Goal: Navigation & Orientation: Understand site structure

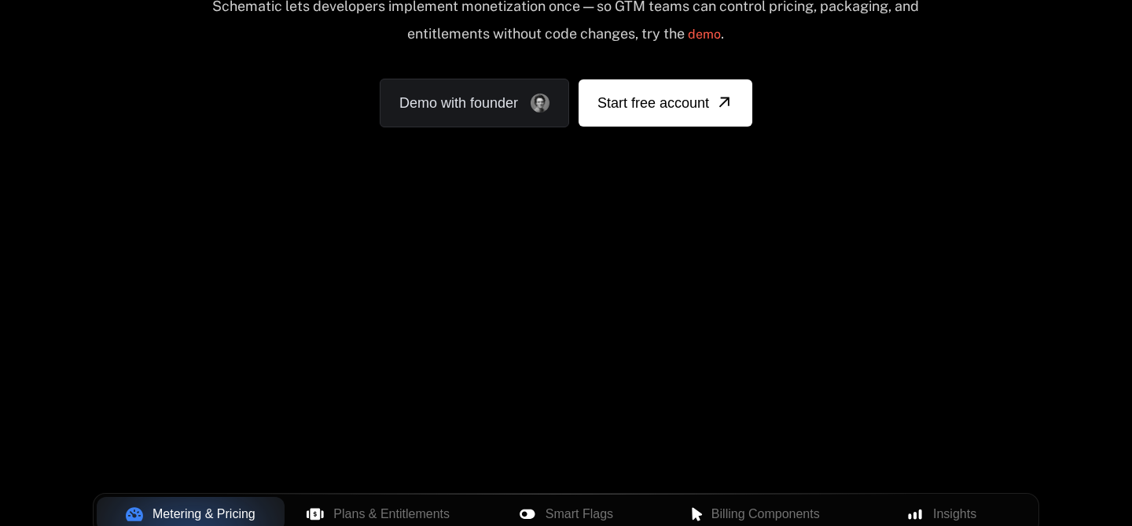
scroll to position [242, 0]
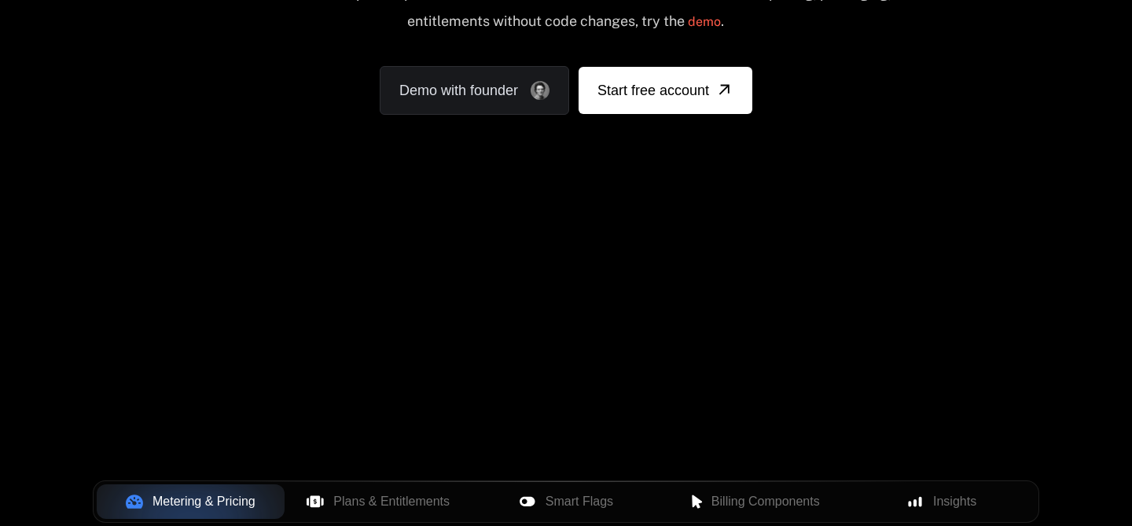
click at [596, 336] on div "Your browser does not support the video tag." at bounding box center [566, 222] width 1022 height 662
click at [744, 243] on div "Your browser does not support the video tag." at bounding box center [566, 222] width 1022 height 662
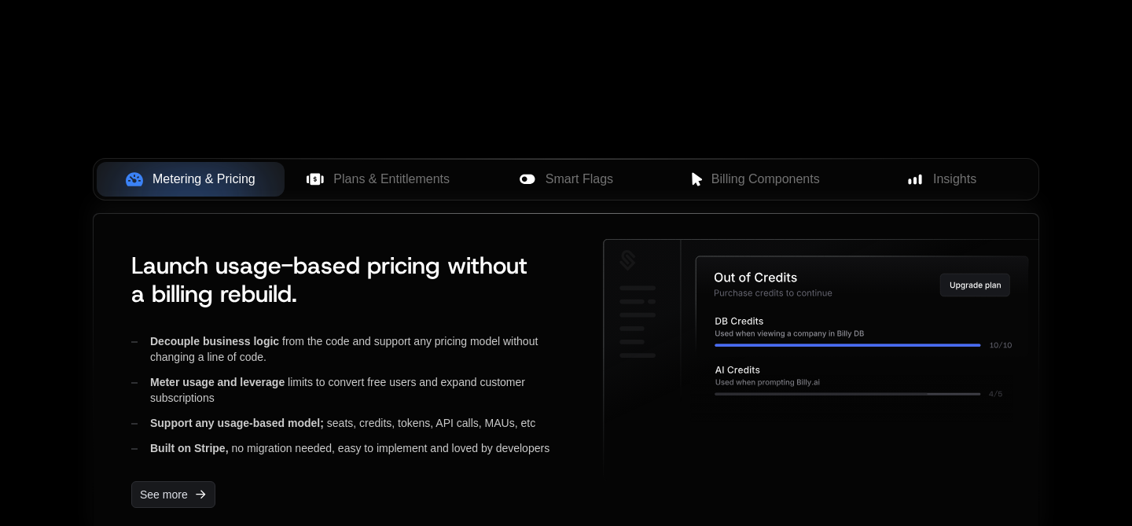
scroll to position [538, 0]
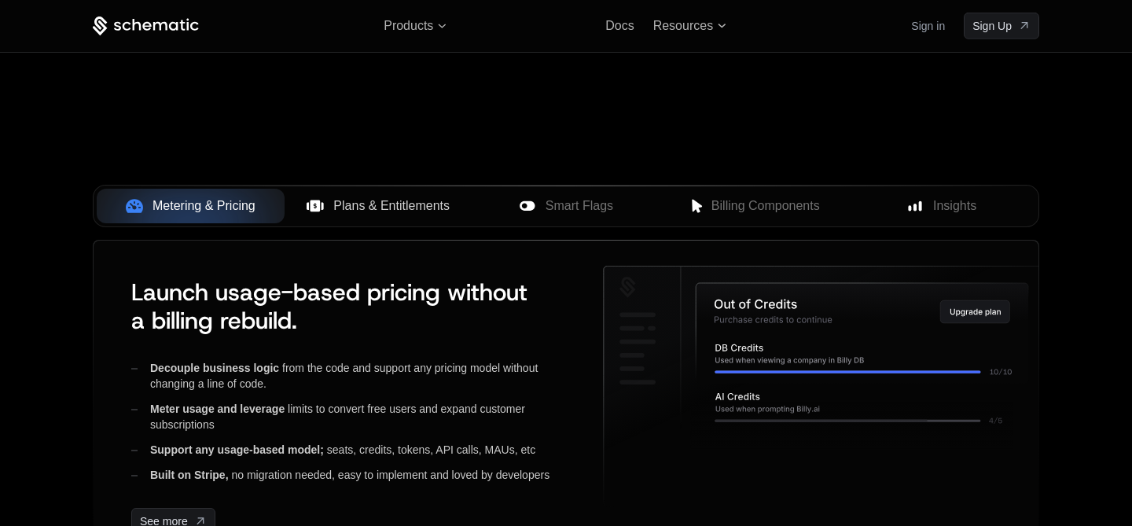
click at [395, 195] on button "Plans & Entitlements" at bounding box center [379, 206] width 188 height 35
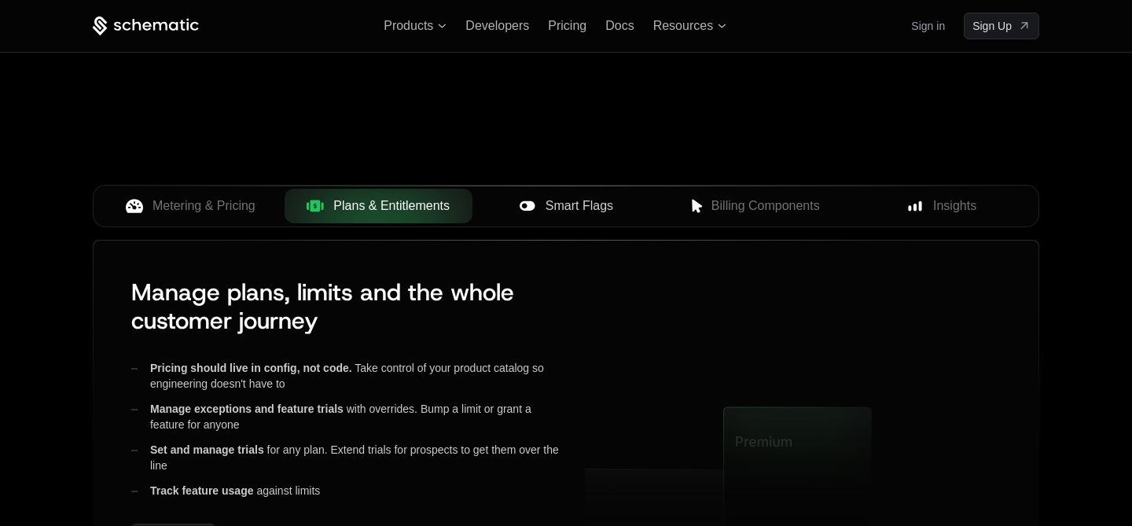
click at [603, 211] on span "Smart Flags" at bounding box center [579, 205] width 68 height 19
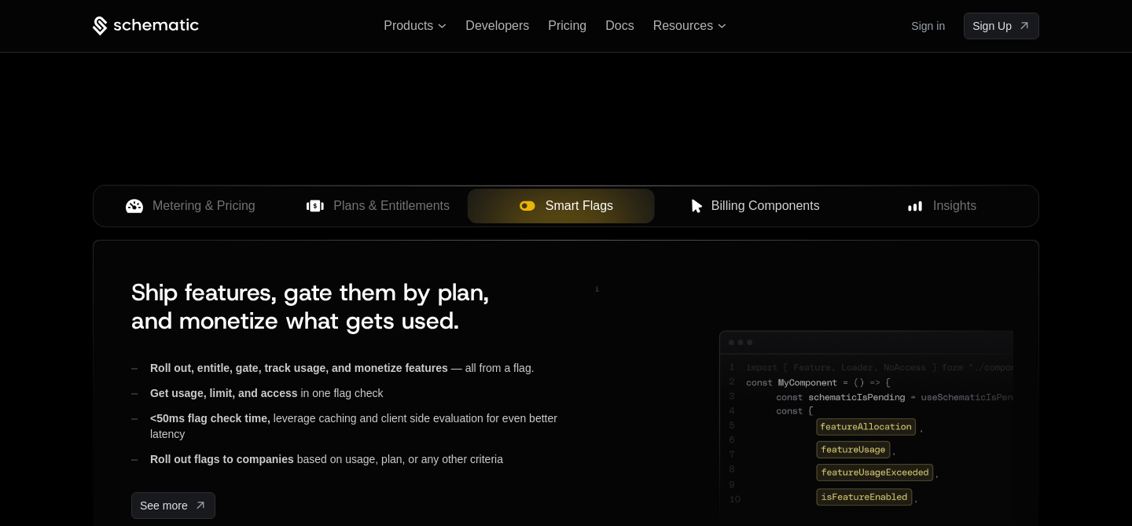
click at [716, 207] on span "Billing Components" at bounding box center [765, 205] width 108 height 19
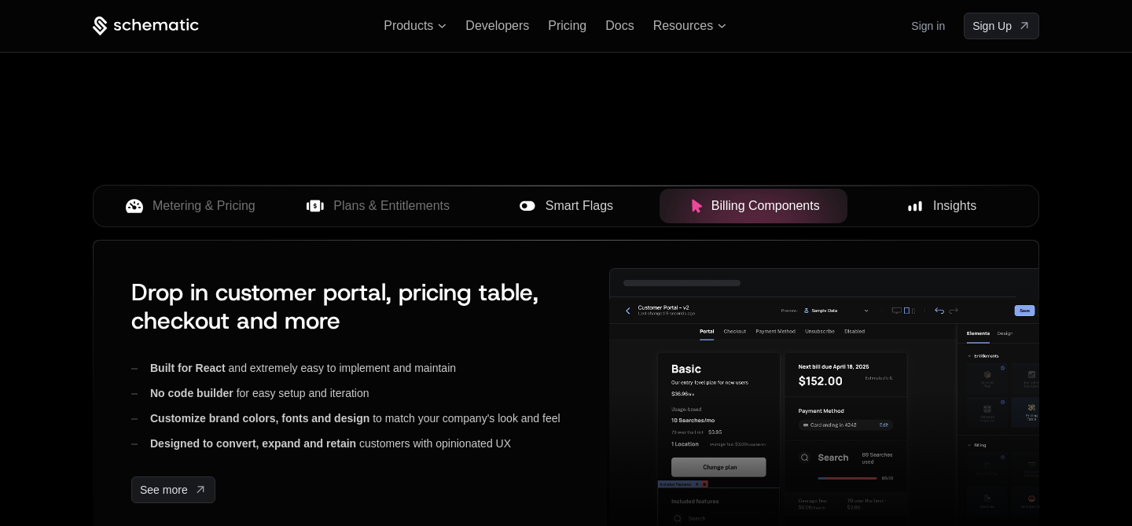
click at [898, 203] on div "Insights" at bounding box center [941, 205] width 163 height 19
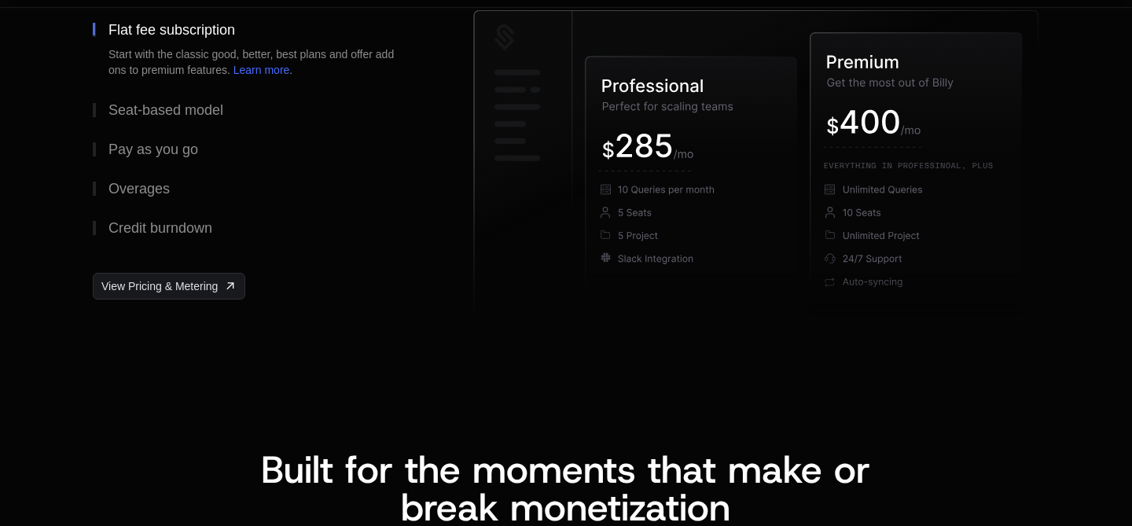
scroll to position [3041, 0]
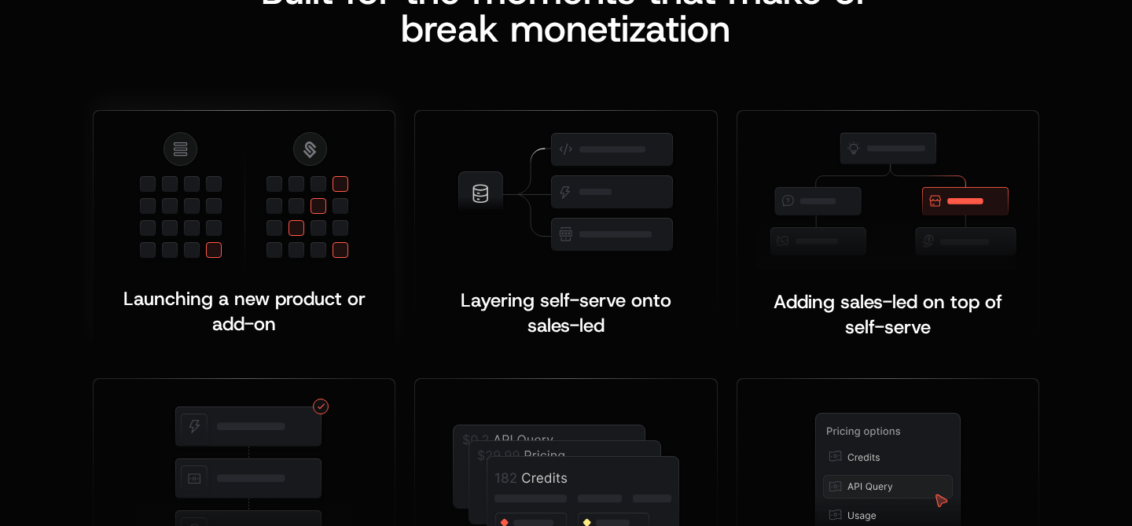
click at [301, 167] on img at bounding box center [244, 202] width 216 height 145
click at [514, 158] on img at bounding box center [565, 193] width 222 height 127
click at [807, 211] on img at bounding box center [887, 200] width 263 height 140
click at [602, 438] on img at bounding box center [566, 483] width 234 height 124
click at [848, 421] on img at bounding box center [887, 478] width 153 height 139
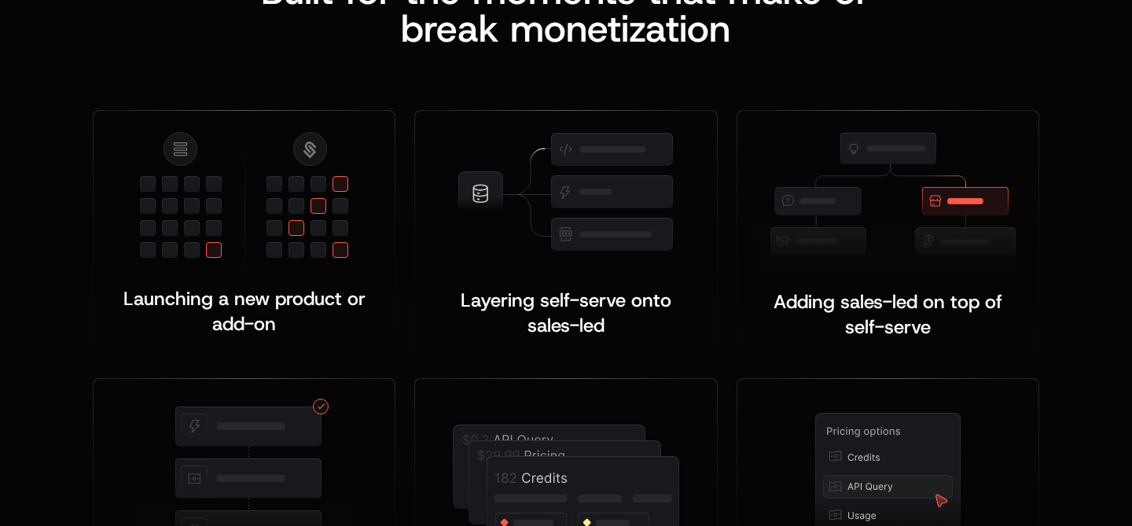
click at [294, 91] on div "Launching a new product or add-on ﻿ Layering self-serve onto sales-led ﻿ ﻿ Addi…" at bounding box center [566, 340] width 946 height 587
click at [589, 191] on img at bounding box center [565, 193] width 222 height 127
click at [872, 186] on img at bounding box center [887, 200] width 263 height 140
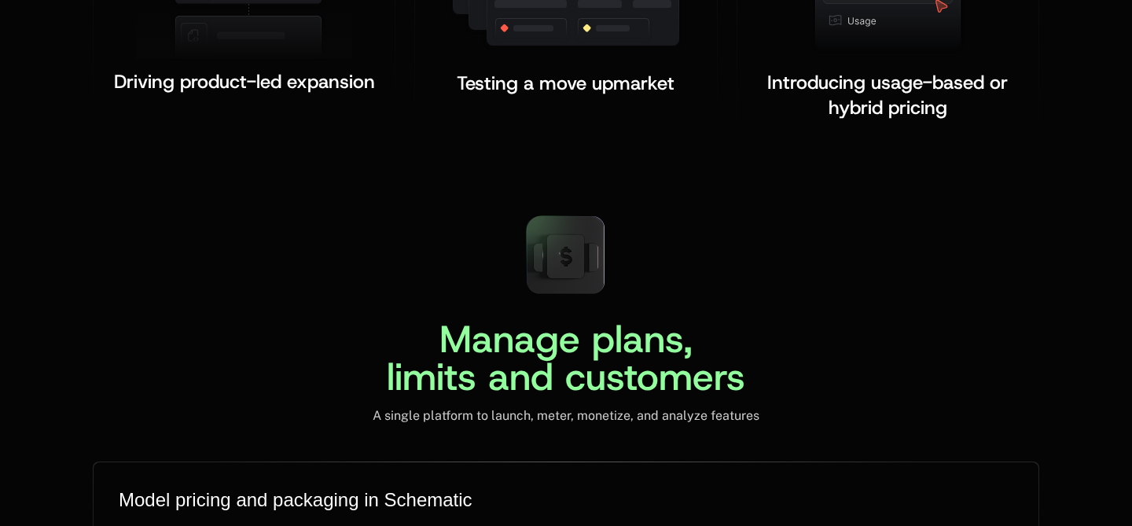
scroll to position [3536, 0]
click at [575, 244] on icon at bounding box center [566, 255] width 38 height 43
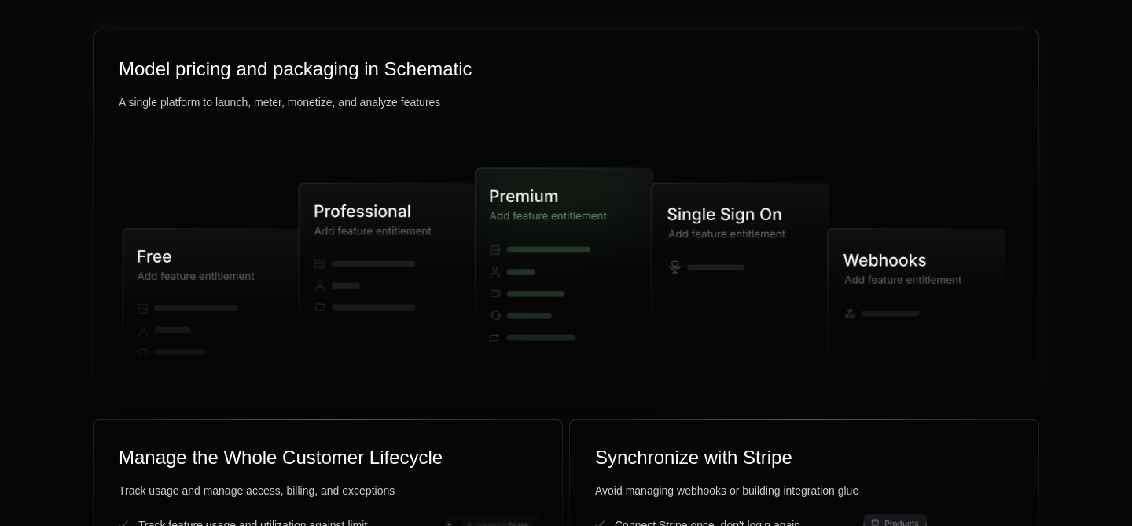
scroll to position [3952, 0]
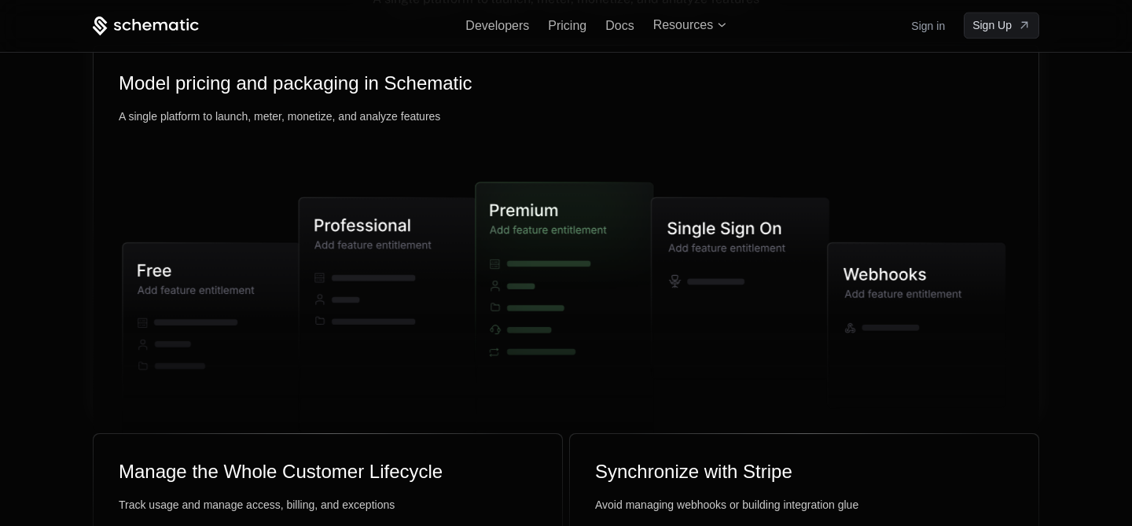
click at [370, 257] on icon at bounding box center [388, 314] width 178 height 234
click at [780, 319] on icon at bounding box center [741, 288] width 178 height 182
click at [435, 38] on div "Products Developers Pricing Docs Resources Sign in Sign Up" at bounding box center [566, 26] width 1022 height 52
click at [442, 28] on icon at bounding box center [442, 26] width 9 height 5
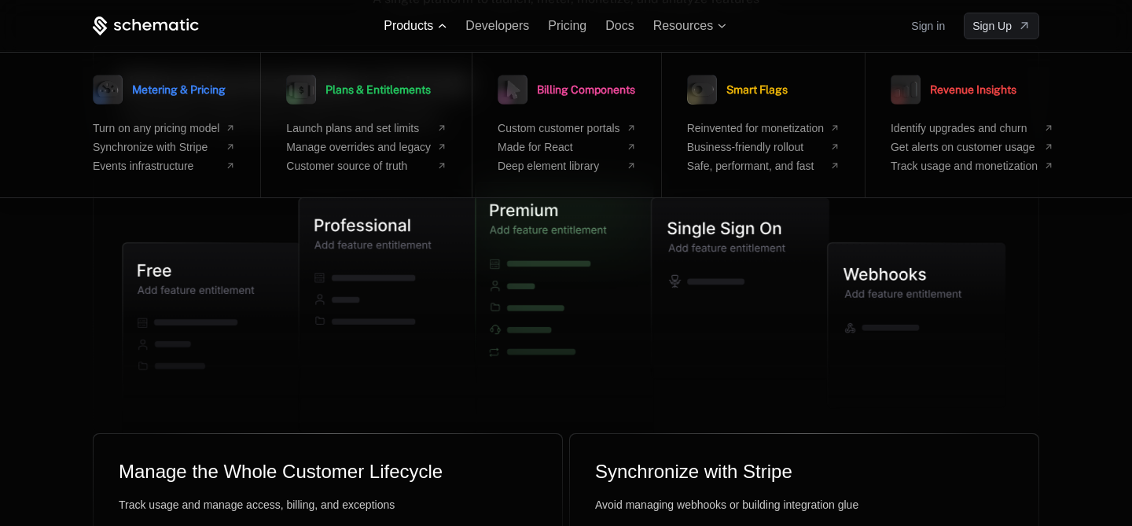
click at [442, 24] on icon at bounding box center [442, 26] width 9 height 5
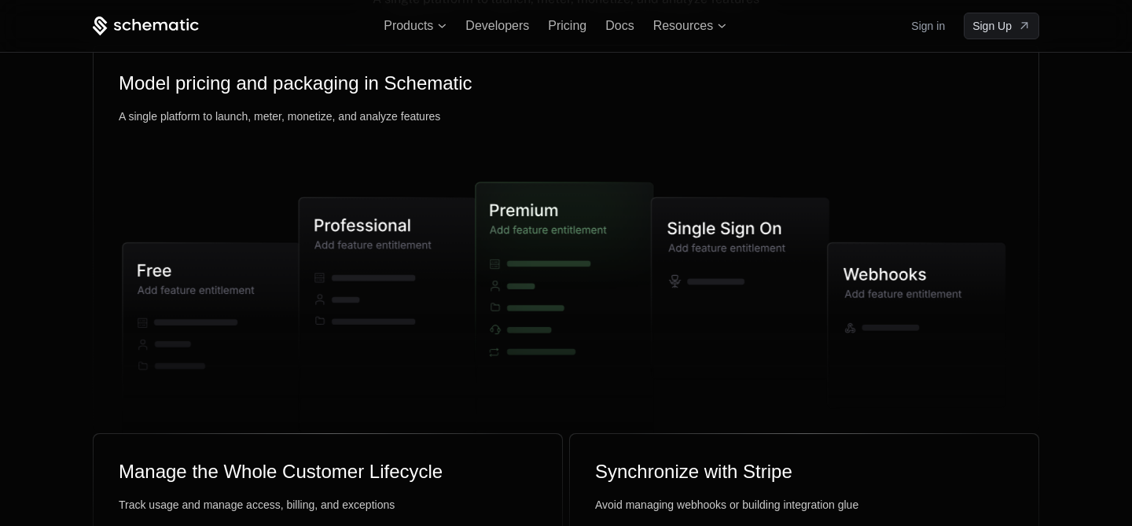
click at [719, 33] on div "Products Developers Pricing Docs Resources Sign in Sign Up" at bounding box center [566, 26] width 1022 height 52
click at [718, 28] on span "Resources" at bounding box center [689, 26] width 73 height 14
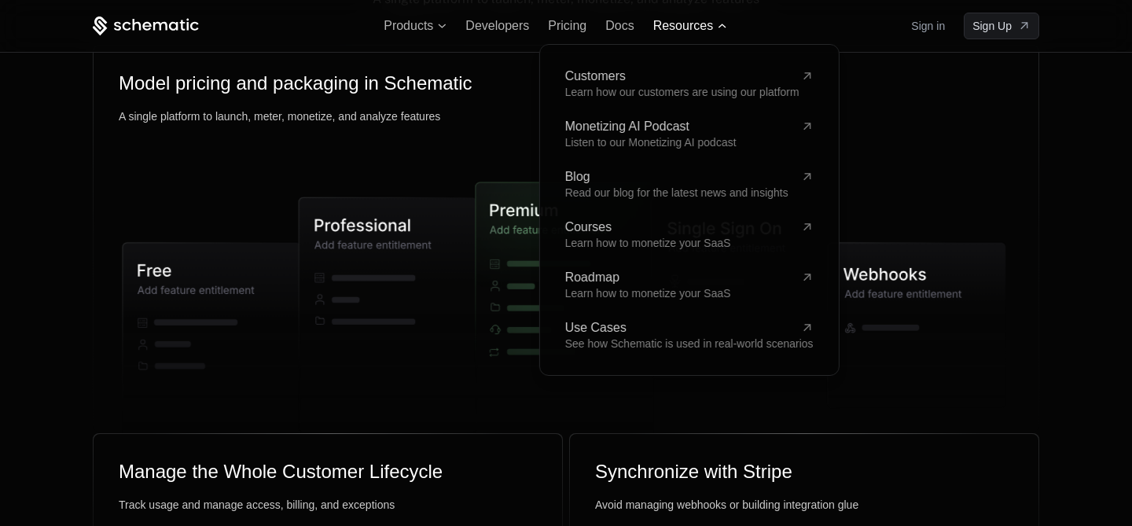
click at [718, 28] on icon at bounding box center [722, 26] width 8 height 4
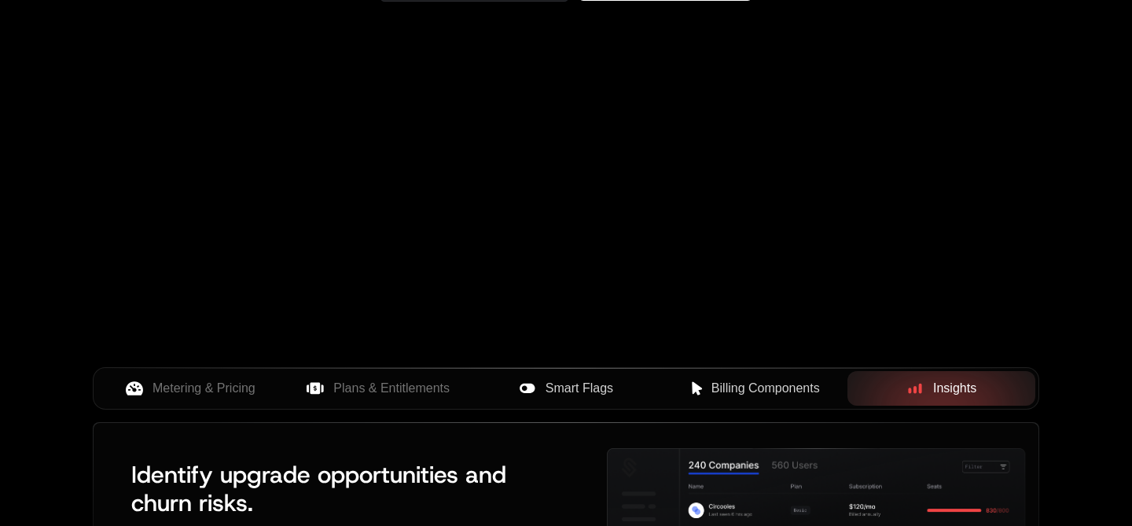
scroll to position [0, 0]
